Goal: Task Accomplishment & Management: Manage account settings

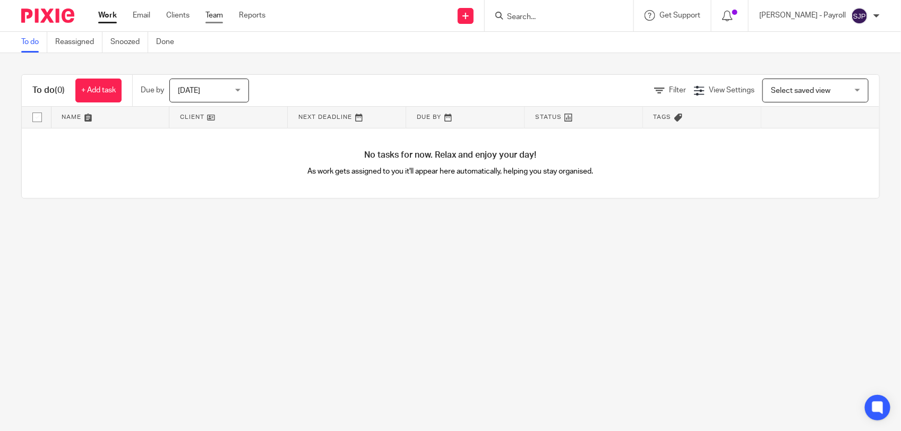
click at [211, 16] on link "Team" at bounding box center [214, 15] width 18 height 11
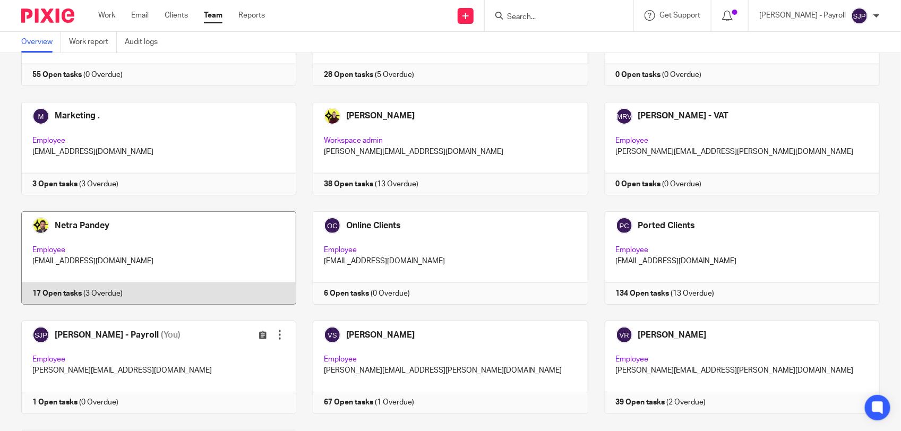
scroll to position [625, 0]
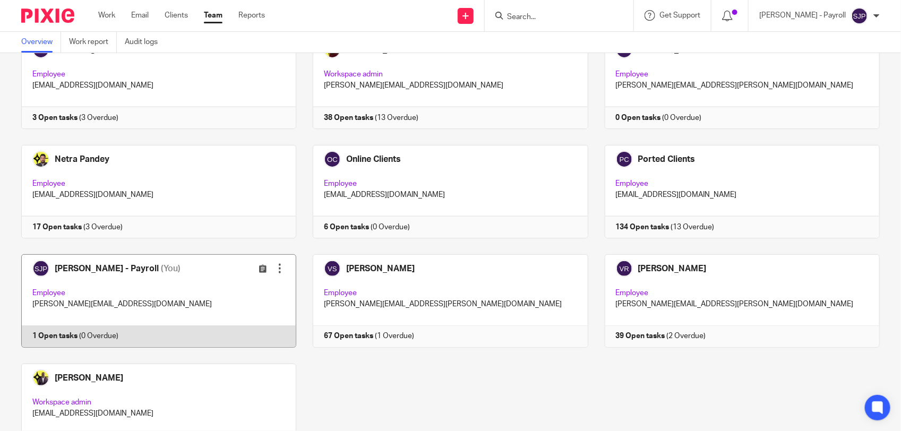
click at [170, 343] on link at bounding box center [150, 300] width 291 height 93
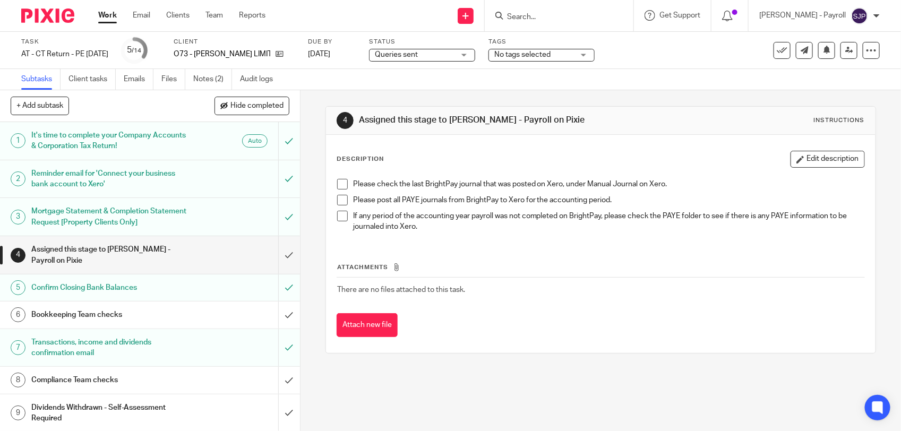
click at [338, 186] on span at bounding box center [342, 184] width 11 height 11
click at [338, 201] on span at bounding box center [342, 200] width 11 height 11
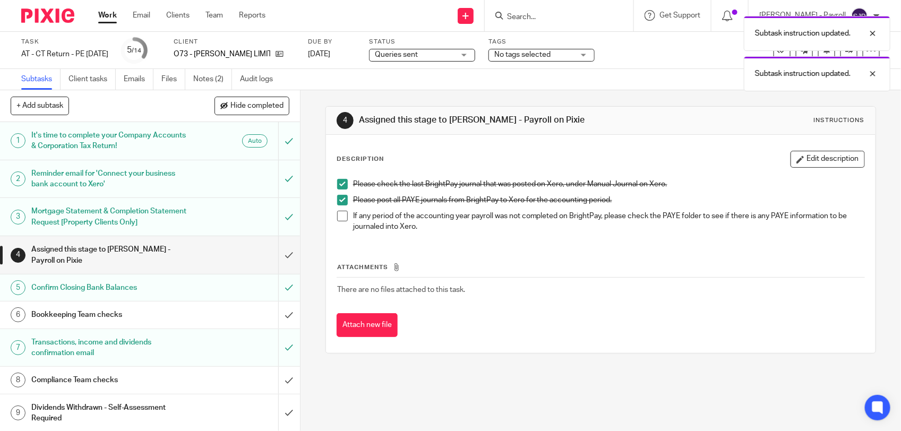
click at [338, 211] on span at bounding box center [342, 216] width 11 height 11
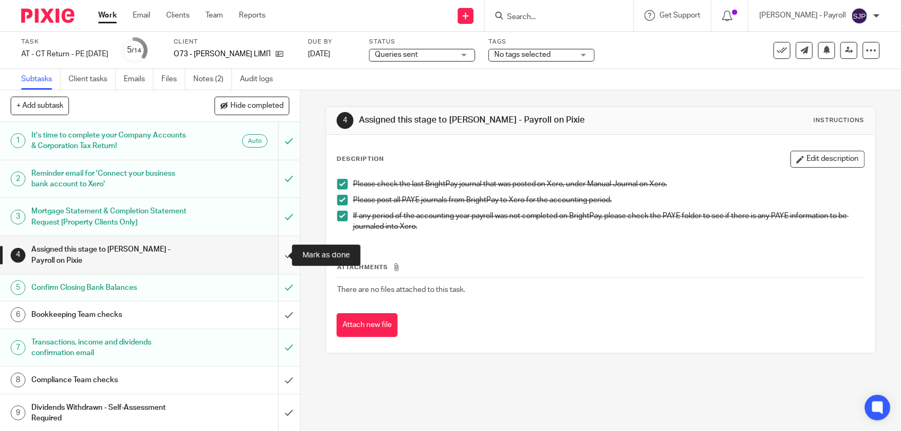
click at [272, 256] on input "submit" at bounding box center [150, 255] width 300 height 38
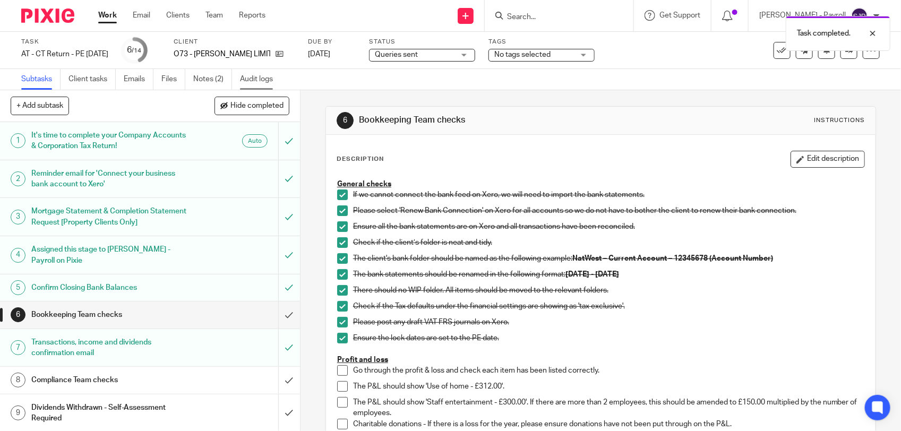
click at [268, 75] on link "Audit logs" at bounding box center [260, 79] width 41 height 21
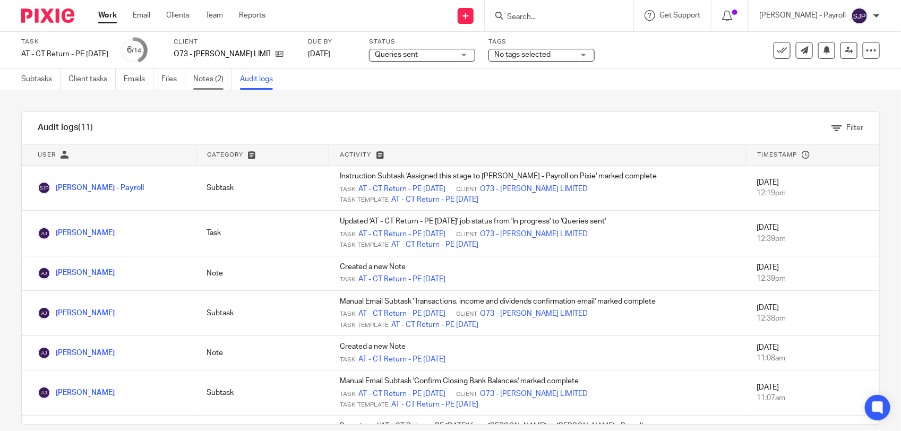
click at [206, 81] on link "Notes (2)" at bounding box center [212, 79] width 39 height 21
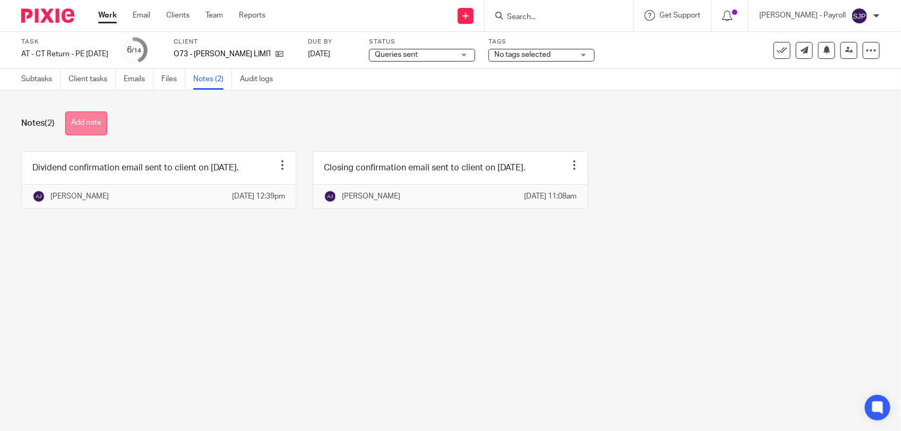
click at [100, 121] on button "Add note" at bounding box center [86, 123] width 42 height 24
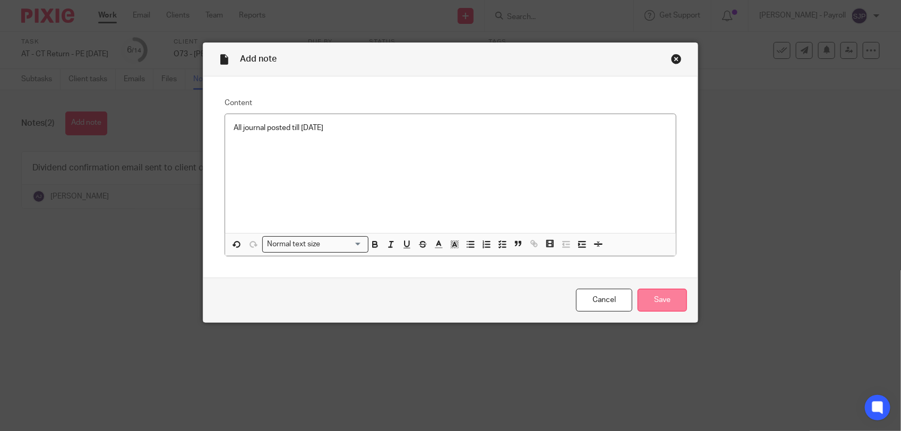
click at [651, 301] on input "Save" at bounding box center [662, 300] width 49 height 23
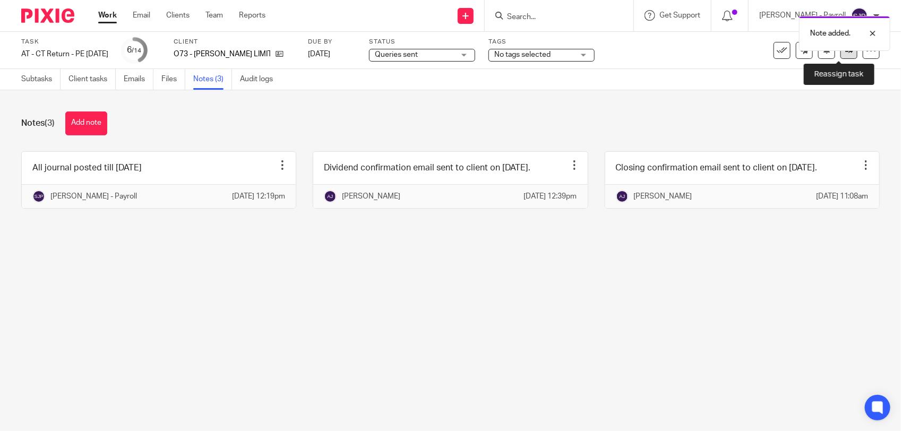
click at [845, 53] on icon at bounding box center [849, 50] width 8 height 8
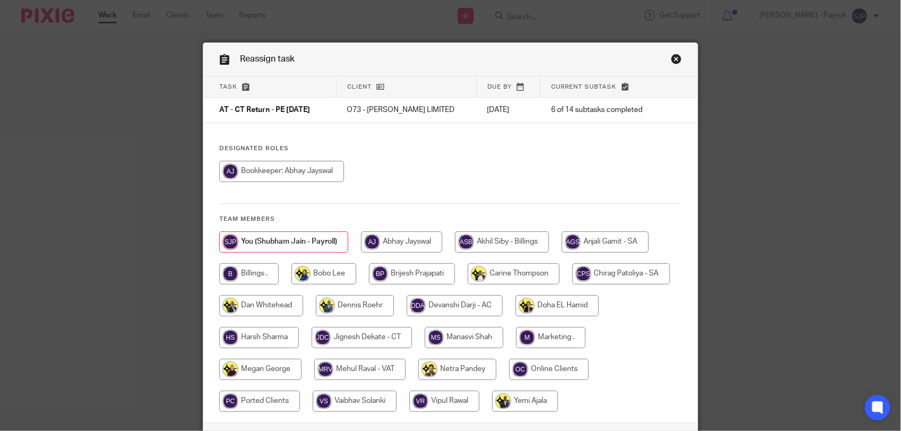
click at [315, 170] on input "radio" at bounding box center [281, 171] width 125 height 21
radio input "true"
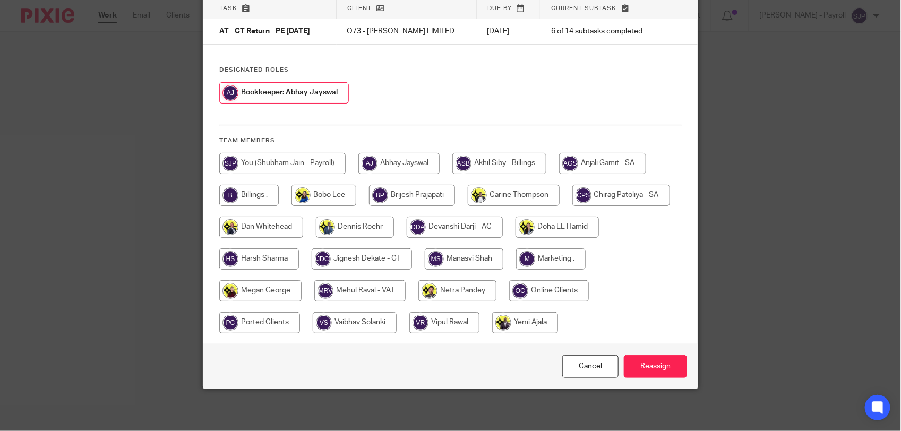
scroll to position [80, 0]
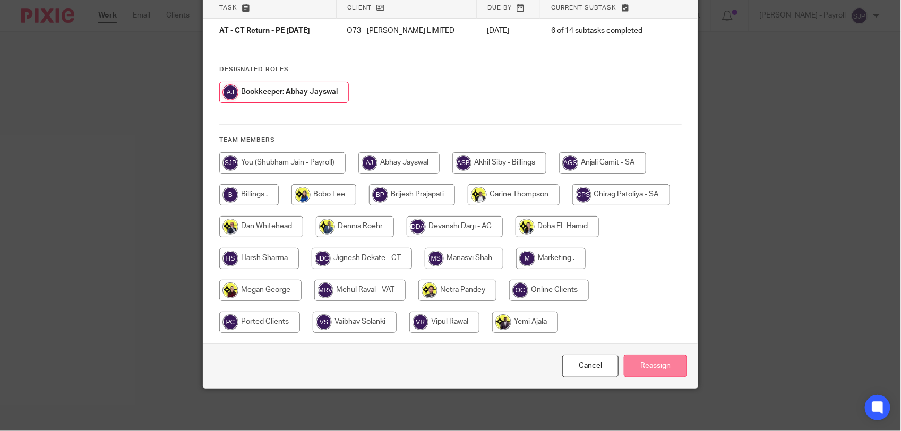
click at [663, 357] on input "Reassign" at bounding box center [655, 366] width 63 height 23
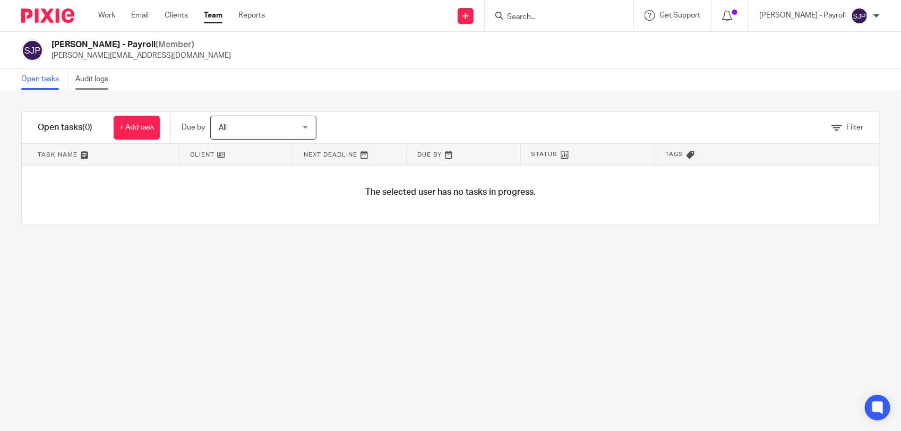
click at [96, 80] on link "Audit logs" at bounding box center [95, 79] width 41 height 21
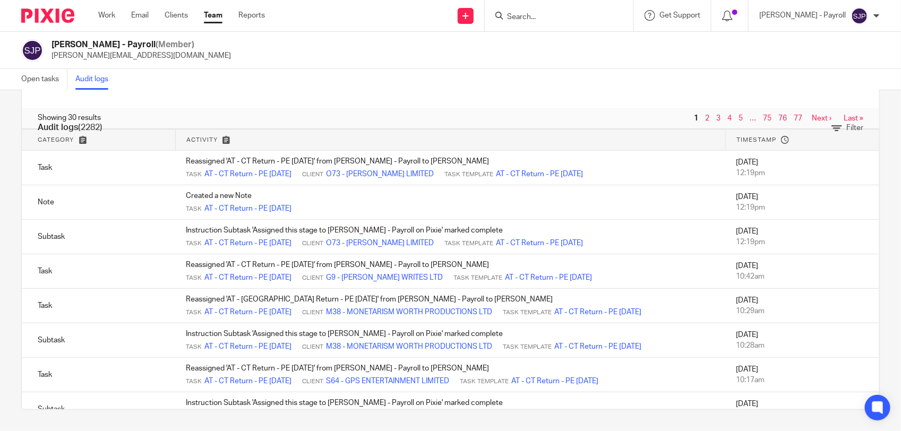
click at [208, 19] on link "Team" at bounding box center [213, 15] width 19 height 11
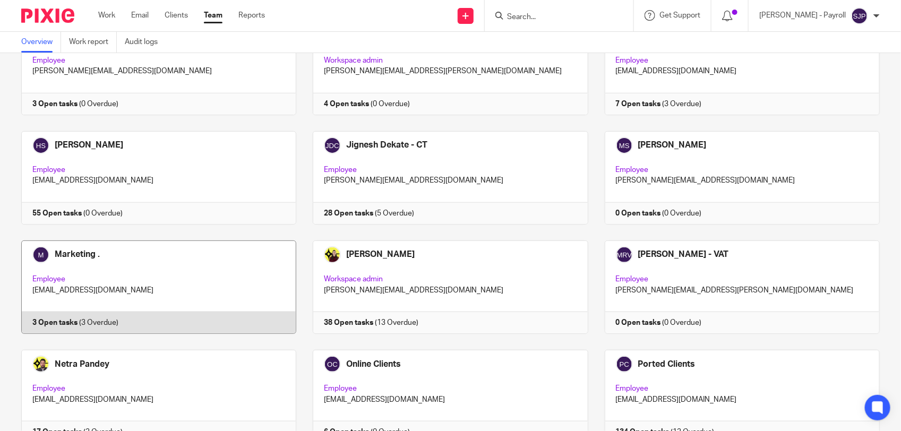
scroll to position [398, 0]
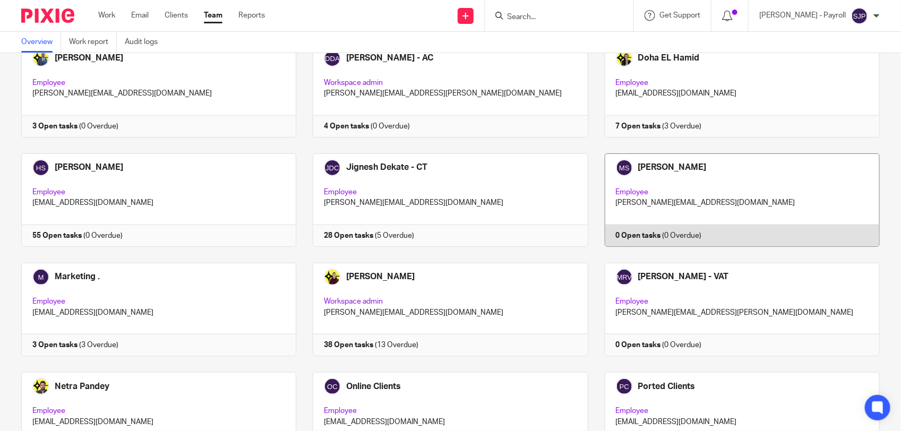
click at [678, 166] on link at bounding box center [733, 199] width 291 height 93
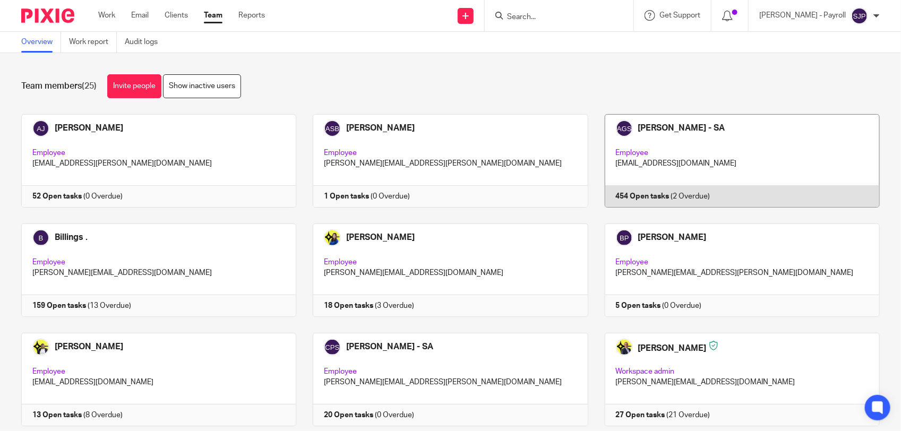
click at [660, 134] on link at bounding box center [733, 160] width 291 height 93
